Goal: Navigation & Orientation: Find specific page/section

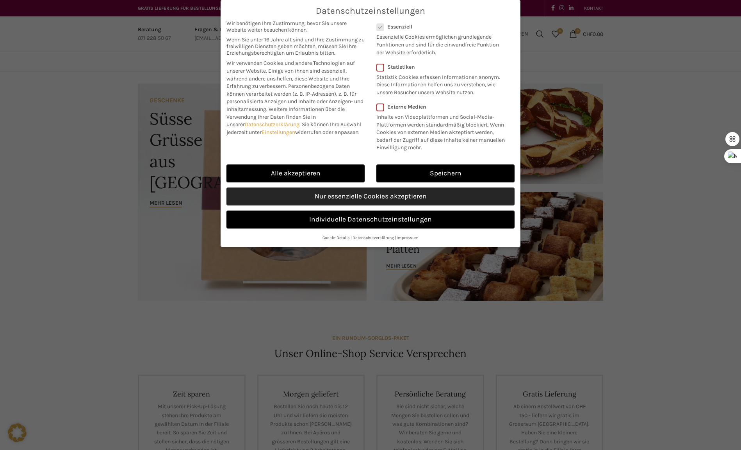
click at [389, 196] on link "Nur essenzielle Cookies akzeptieren" at bounding box center [370, 196] width 288 height 18
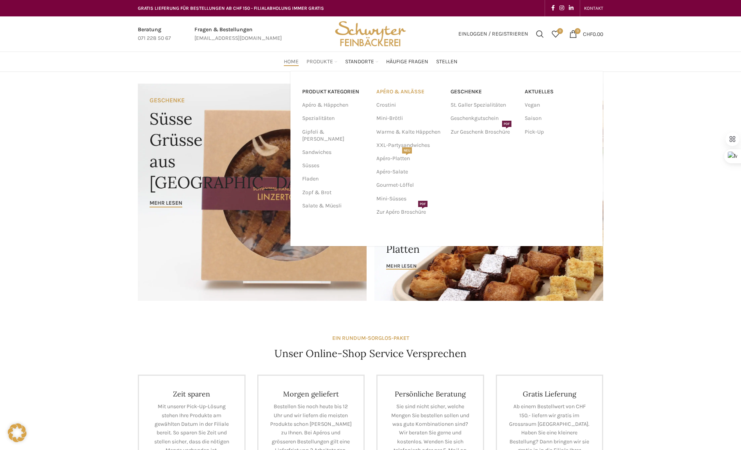
drag, startPoint x: 297, startPoint y: 88, endPoint x: 437, endPoint y: 95, distance: 141.0
click at [439, 94] on div "PRODUKT KATEGORIEN Apéro & Häppchen Spezialitäten [PERSON_NAME] & [PERSON_NAME]…" at bounding box center [446, 158] width 312 height 174
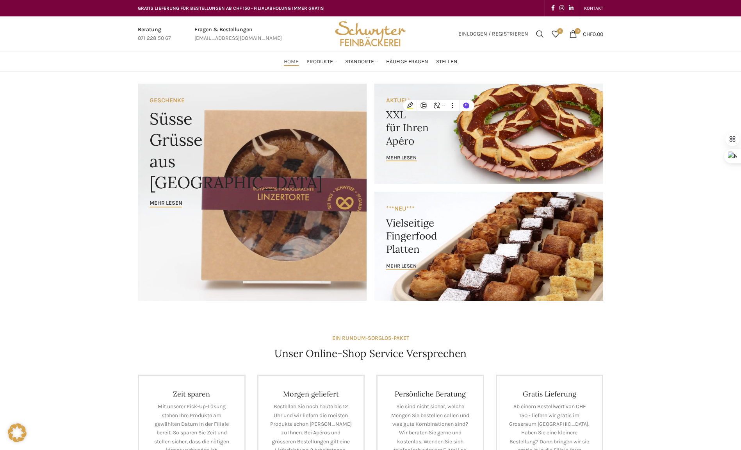
copy div "PRODUKT KATEGORIEN Apéro & Häppchen Spezialitäten Gipfeli & Brötli Sandwiches S…"
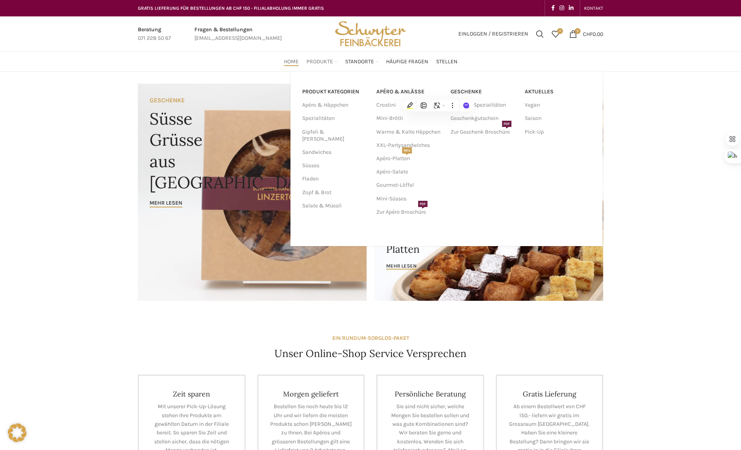
click at [320, 57] on link "Produkte" at bounding box center [321, 62] width 31 height 16
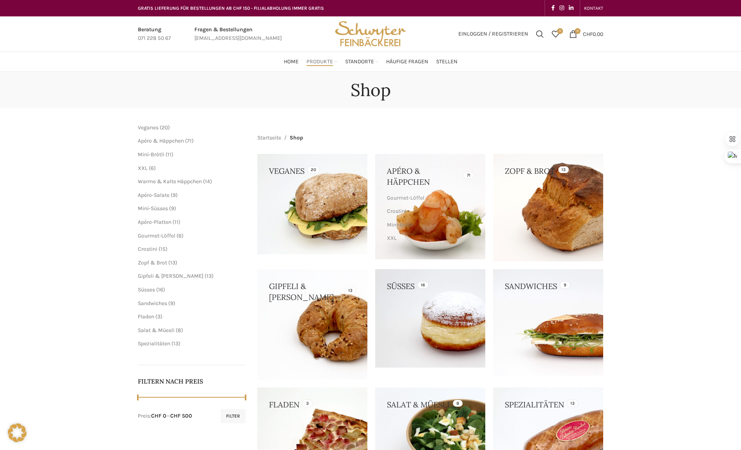
click at [414, 180] on link at bounding box center [430, 206] width 110 height 105
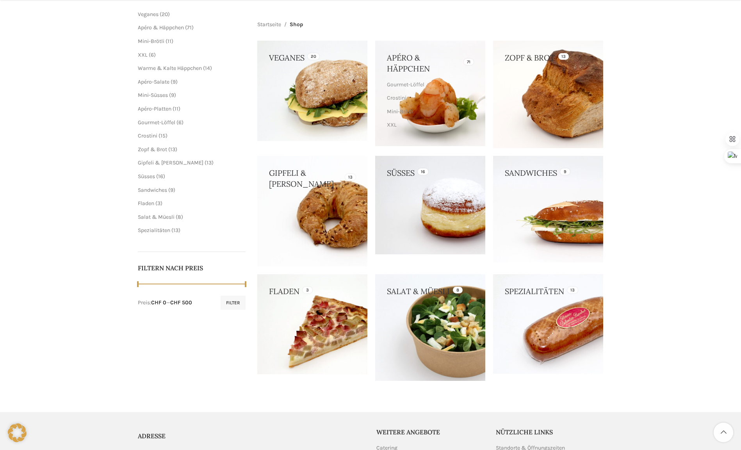
scroll to position [132, 0]
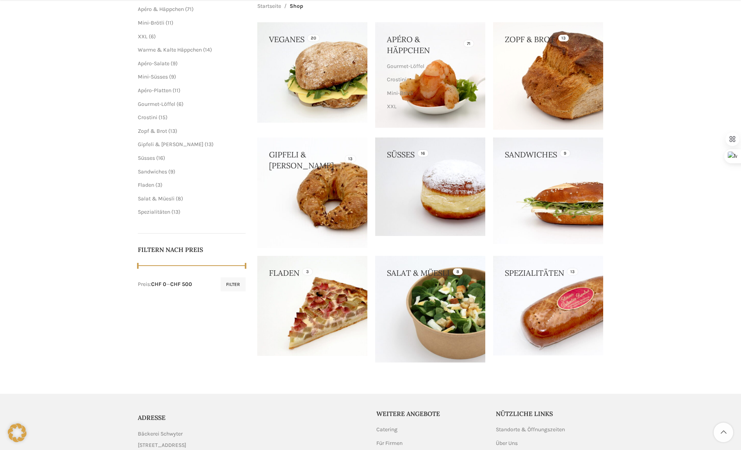
click at [553, 292] on link at bounding box center [548, 306] width 110 height 100
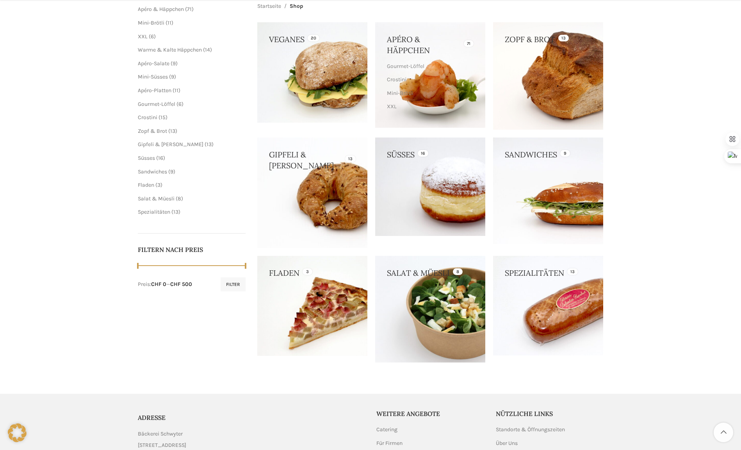
click at [470, 186] on link at bounding box center [430, 186] width 110 height 98
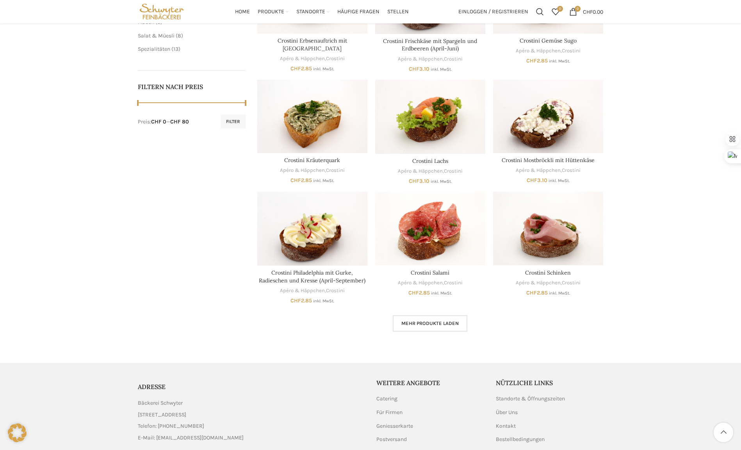
scroll to position [382, 0]
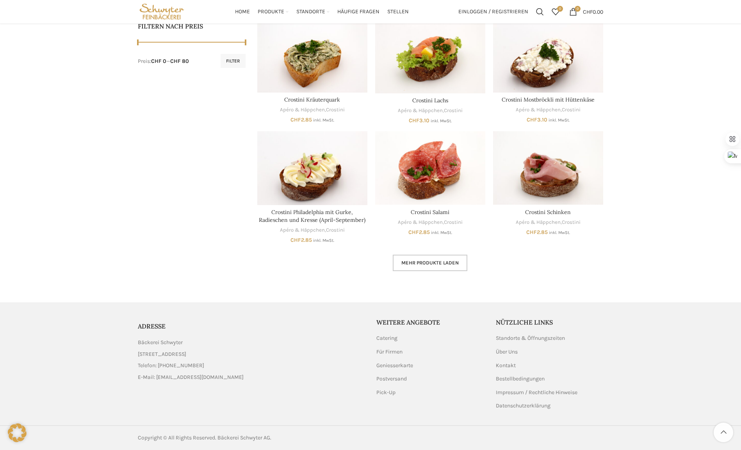
click at [451, 256] on link "Mehr Produkte laden" at bounding box center [430, 262] width 75 height 16
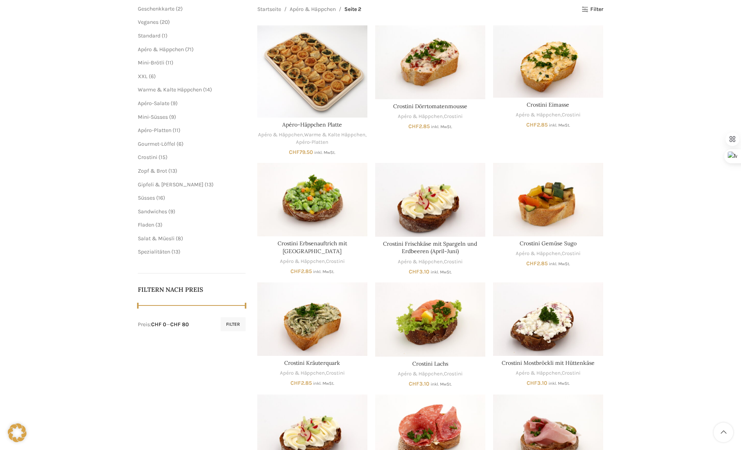
scroll to position [30, 0]
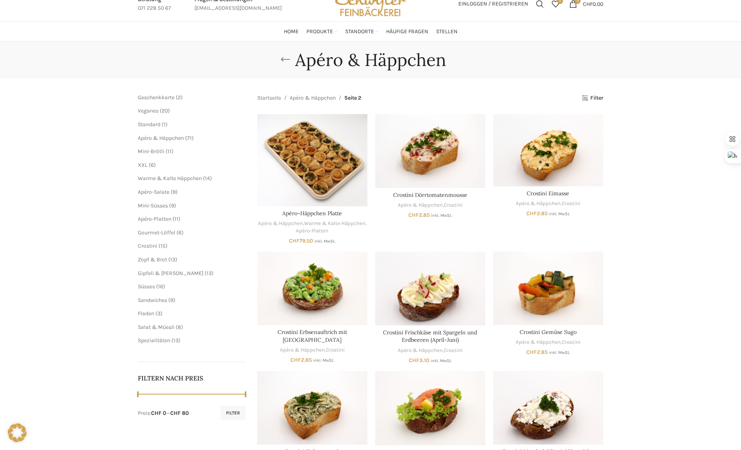
click at [279, 58] on link "Go back" at bounding box center [286, 60] width 20 height 16
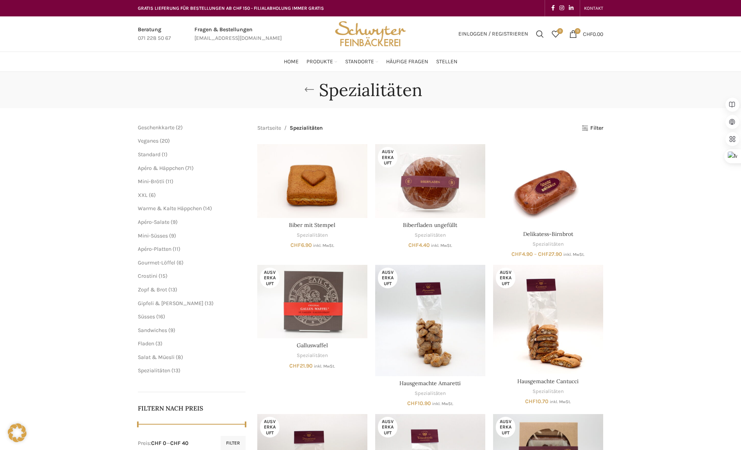
click at [310, 90] on link "Go back" at bounding box center [309, 90] width 20 height 16
